Goal: Complete application form

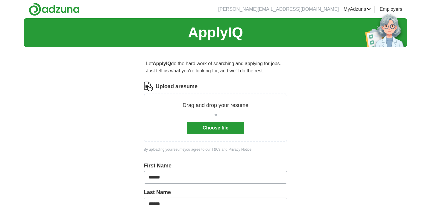
click at [211, 130] on button "Choose file" at bounding box center [216, 128] width 58 height 13
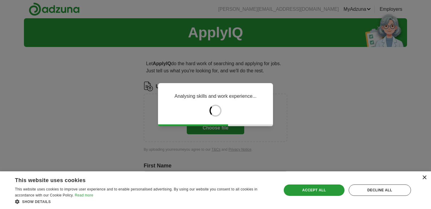
click at [425, 180] on div "×" at bounding box center [424, 178] width 4 height 4
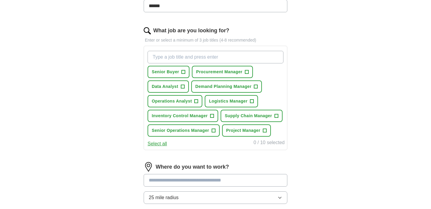
scroll to position [175, 0]
click at [248, 73] on span "+" at bounding box center [247, 72] width 4 height 5
click at [257, 87] on span "+" at bounding box center [256, 86] width 4 height 5
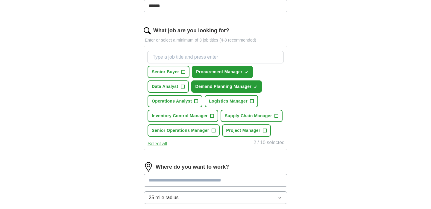
click at [275, 115] on span "+" at bounding box center [277, 116] width 4 height 5
click at [197, 116] on span "Inventory Control Manager" at bounding box center [180, 116] width 56 height 6
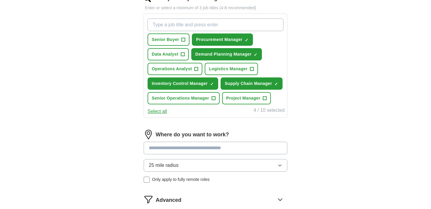
scroll to position [207, 0]
click at [193, 149] on input at bounding box center [216, 148] width 144 height 13
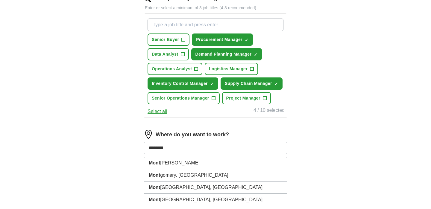
type input "*********"
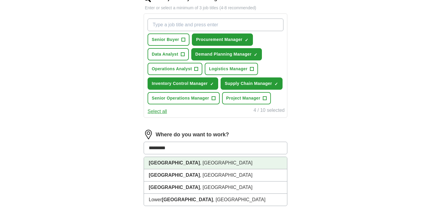
click at [185, 162] on li "[GEOGRAPHIC_DATA] , [GEOGRAPHIC_DATA]" at bounding box center [215, 163] width 143 height 12
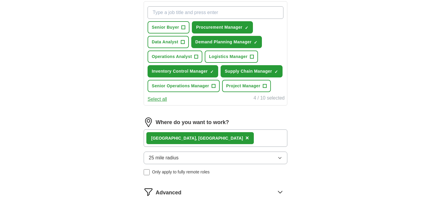
scroll to position [220, 0]
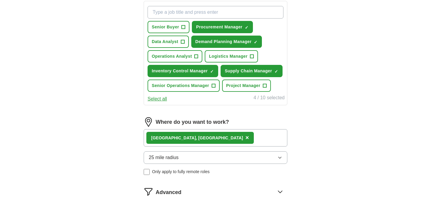
click at [182, 158] on button "25 mile radius" at bounding box center [216, 158] width 144 height 13
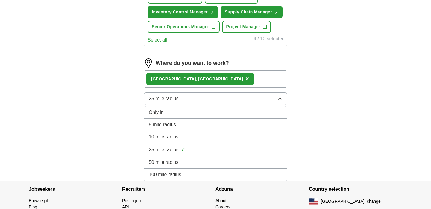
scroll to position [279, 0]
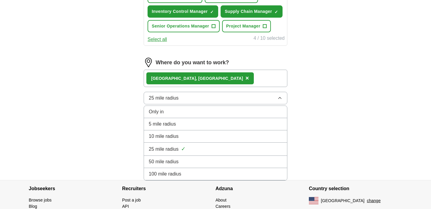
click at [174, 161] on span "50 mile radius" at bounding box center [164, 161] width 30 height 7
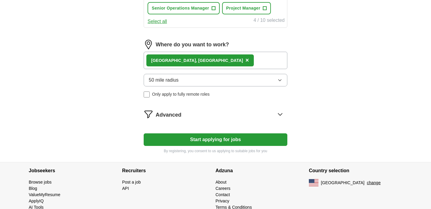
scroll to position [300, 0]
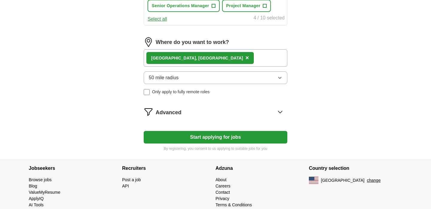
click at [214, 114] on div "Advanced" at bounding box center [222, 112] width 132 height 10
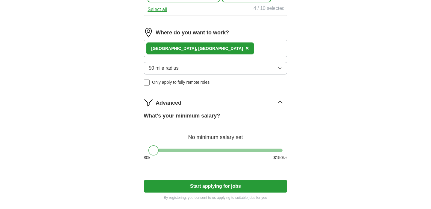
scroll to position [311, 0]
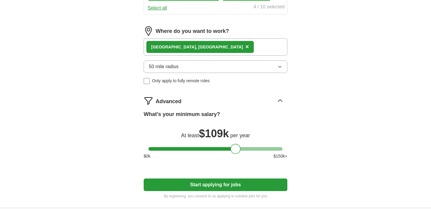
drag, startPoint x: 152, startPoint y: 149, endPoint x: 231, endPoint y: 161, distance: 79.6
click at [233, 159] on div "What's your minimum salary? At least $ 109k per year $ 0 k $ 150 k+" at bounding box center [216, 138] width 144 height 54
click at [235, 149] on div at bounding box center [236, 149] width 10 height 10
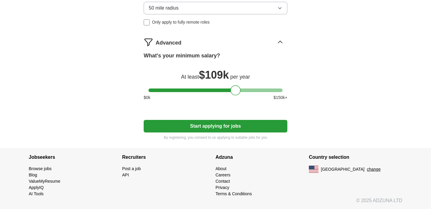
scroll to position [369, 0]
click at [235, 125] on button "Start applying for jobs" at bounding box center [216, 126] width 144 height 13
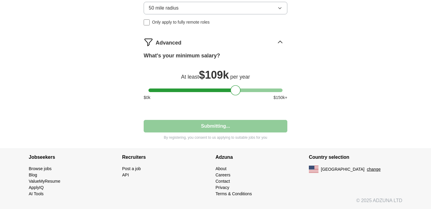
select select "**"
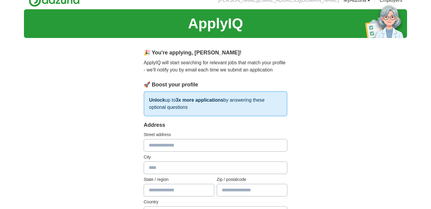
scroll to position [9, 0]
type input "**********"
type input "*********"
type input "**"
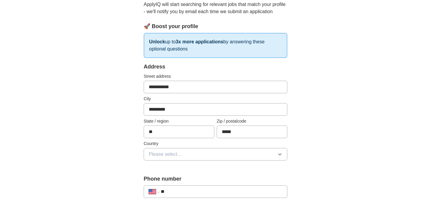
scroll to position [72, 0]
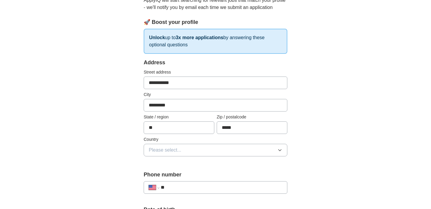
type input "*****"
click at [180, 151] on span "Please select..." at bounding box center [165, 150] width 33 height 7
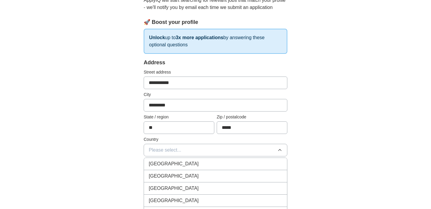
click at [182, 175] on div "[GEOGRAPHIC_DATA]" at bounding box center [216, 176] width 134 height 7
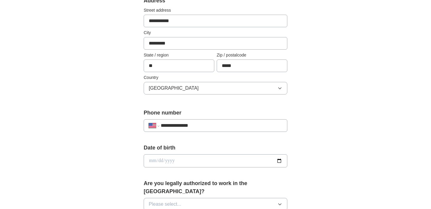
scroll to position [135, 0]
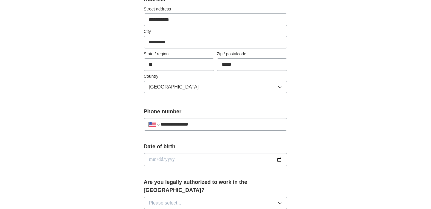
type input "**********"
click at [175, 157] on input "date" at bounding box center [216, 159] width 144 height 13
click at [150, 160] on input "date" at bounding box center [216, 159] width 144 height 13
type input "**********"
click at [102, 154] on div "**********" at bounding box center [215, 155] width 383 height 545
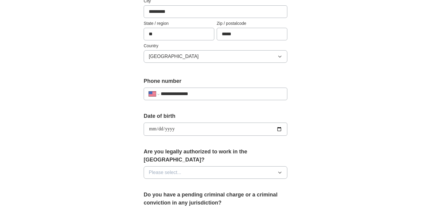
scroll to position [194, 0]
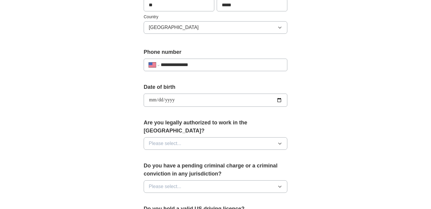
click at [174, 137] on button "Please select..." at bounding box center [216, 143] width 144 height 13
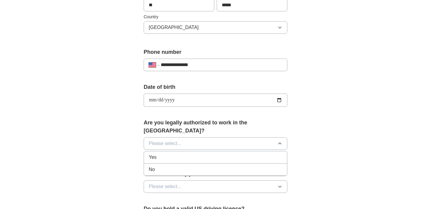
click at [171, 155] on li "Yes" at bounding box center [215, 158] width 143 height 12
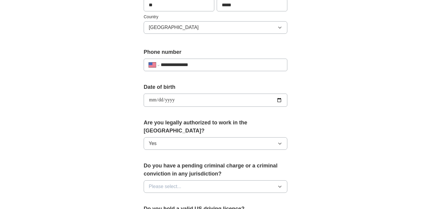
click at [173, 183] on span "Please select..." at bounding box center [165, 186] width 33 height 7
click at [167, 209] on div "No" at bounding box center [216, 212] width 134 height 7
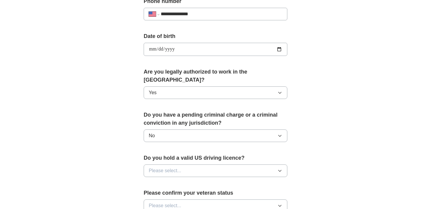
scroll to position [248, 0]
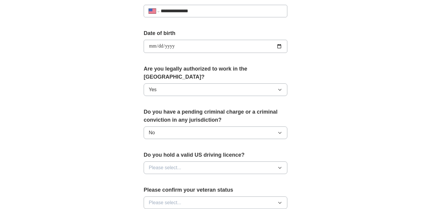
click at [179, 164] on span "Please select..." at bounding box center [165, 167] width 33 height 7
click at [176, 178] on div "Yes" at bounding box center [216, 181] width 134 height 7
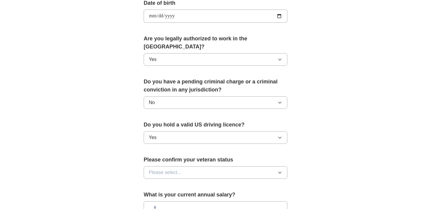
scroll to position [284, 0]
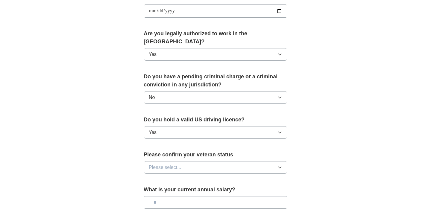
click at [176, 164] on span "Please select..." at bounding box center [165, 167] width 33 height 7
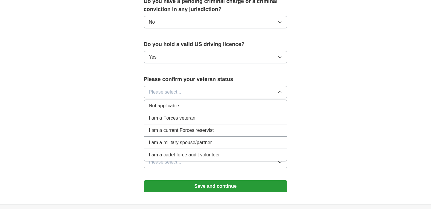
scroll to position [362, 0]
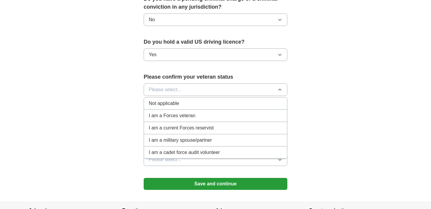
click at [173, 100] on span "Not applicable" at bounding box center [164, 103] width 30 height 7
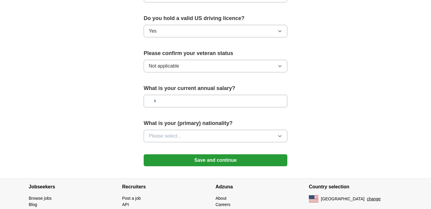
scroll to position [387, 0]
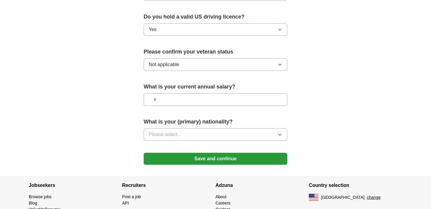
click at [196, 128] on button "Please select..." at bounding box center [216, 134] width 144 height 13
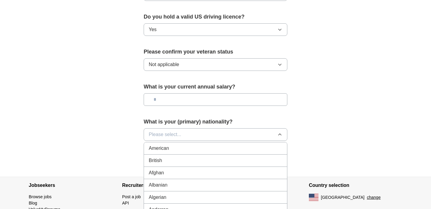
click at [190, 145] on div "American" at bounding box center [216, 148] width 134 height 7
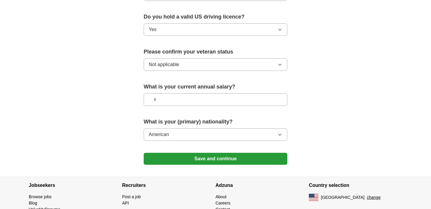
click at [215, 153] on button "Save and continue" at bounding box center [216, 159] width 144 height 12
